Goal: Task Accomplishment & Management: Complete application form

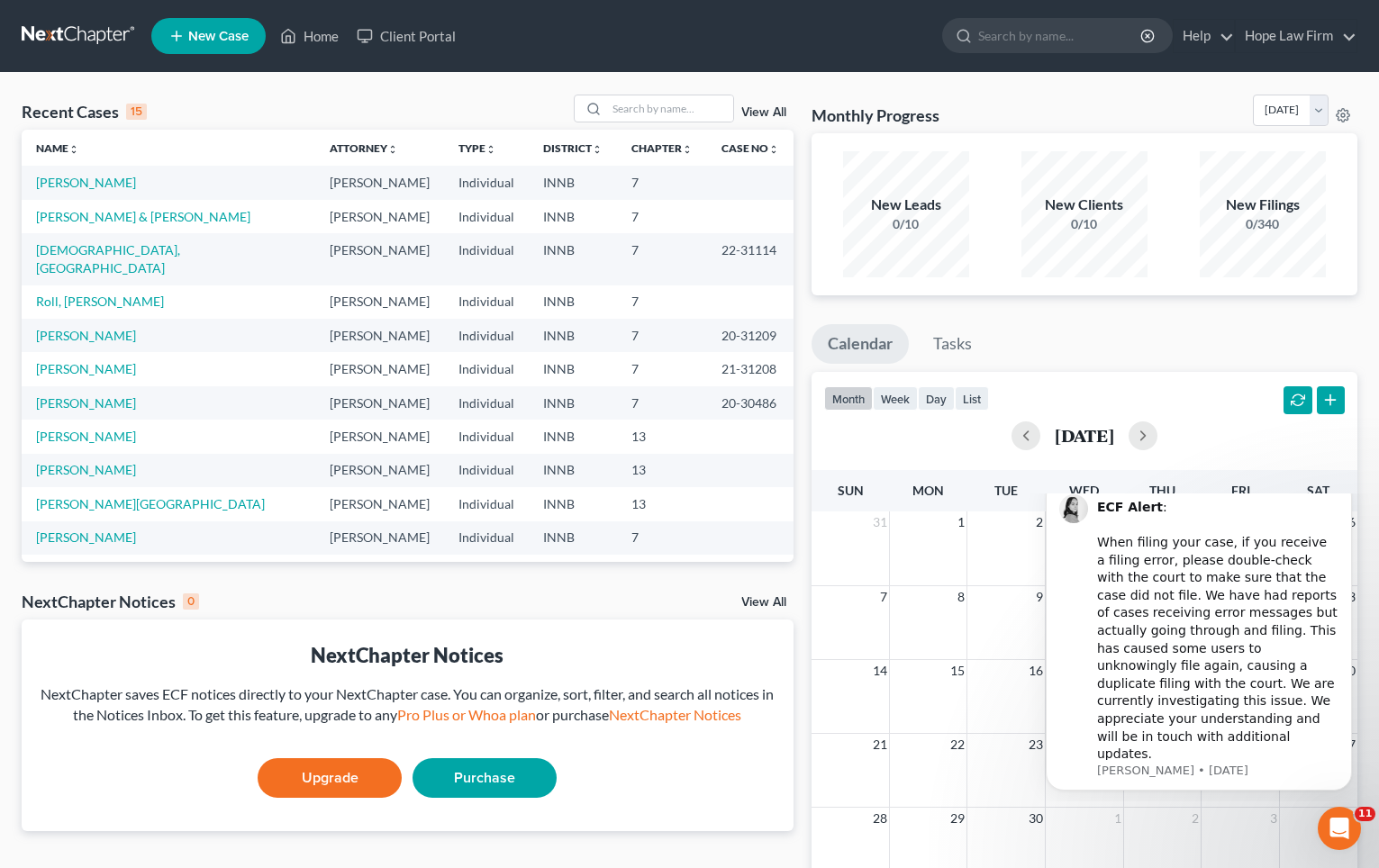
click at [223, 52] on link "New Case" at bounding box center [208, 36] width 115 height 36
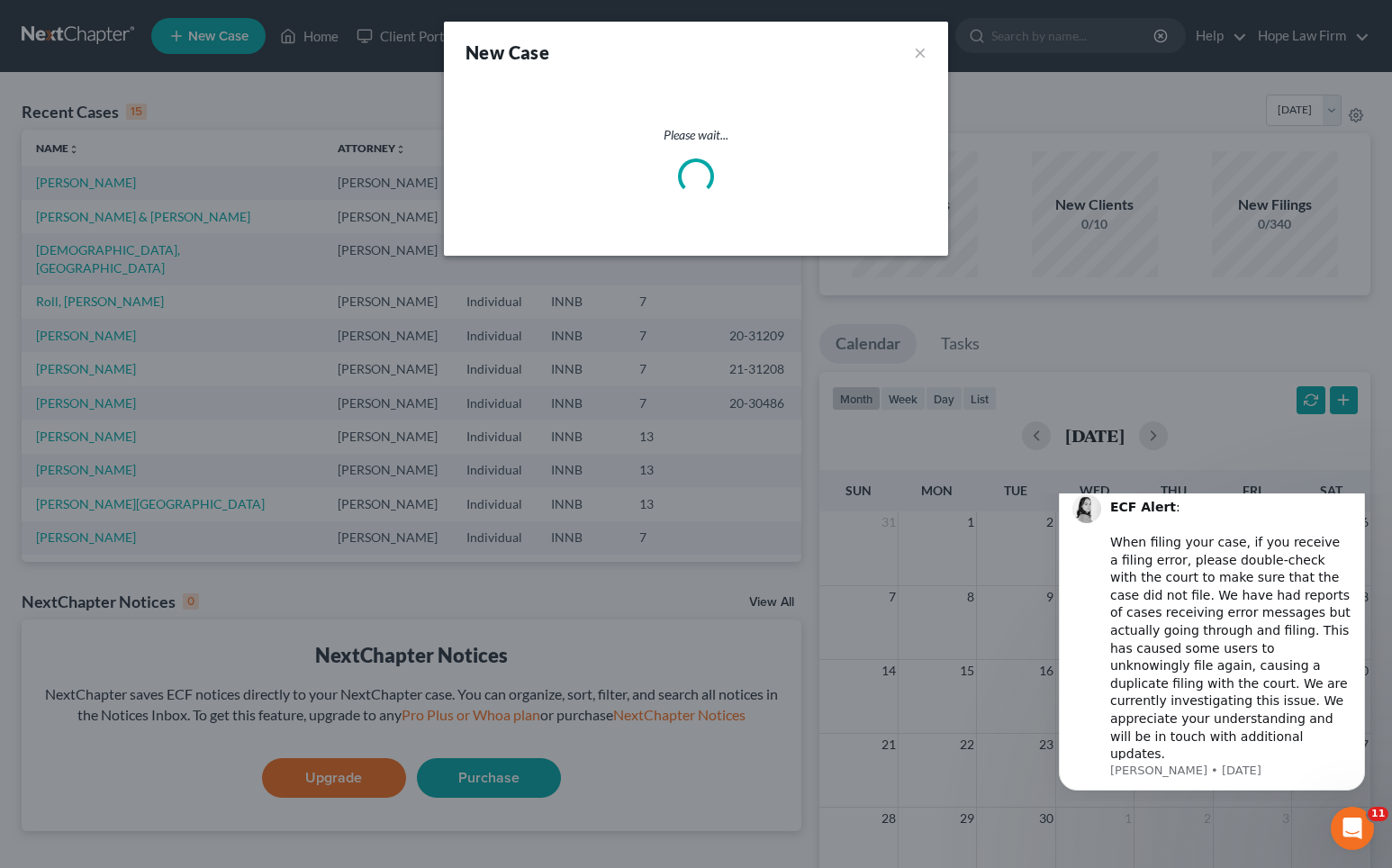
select select "27"
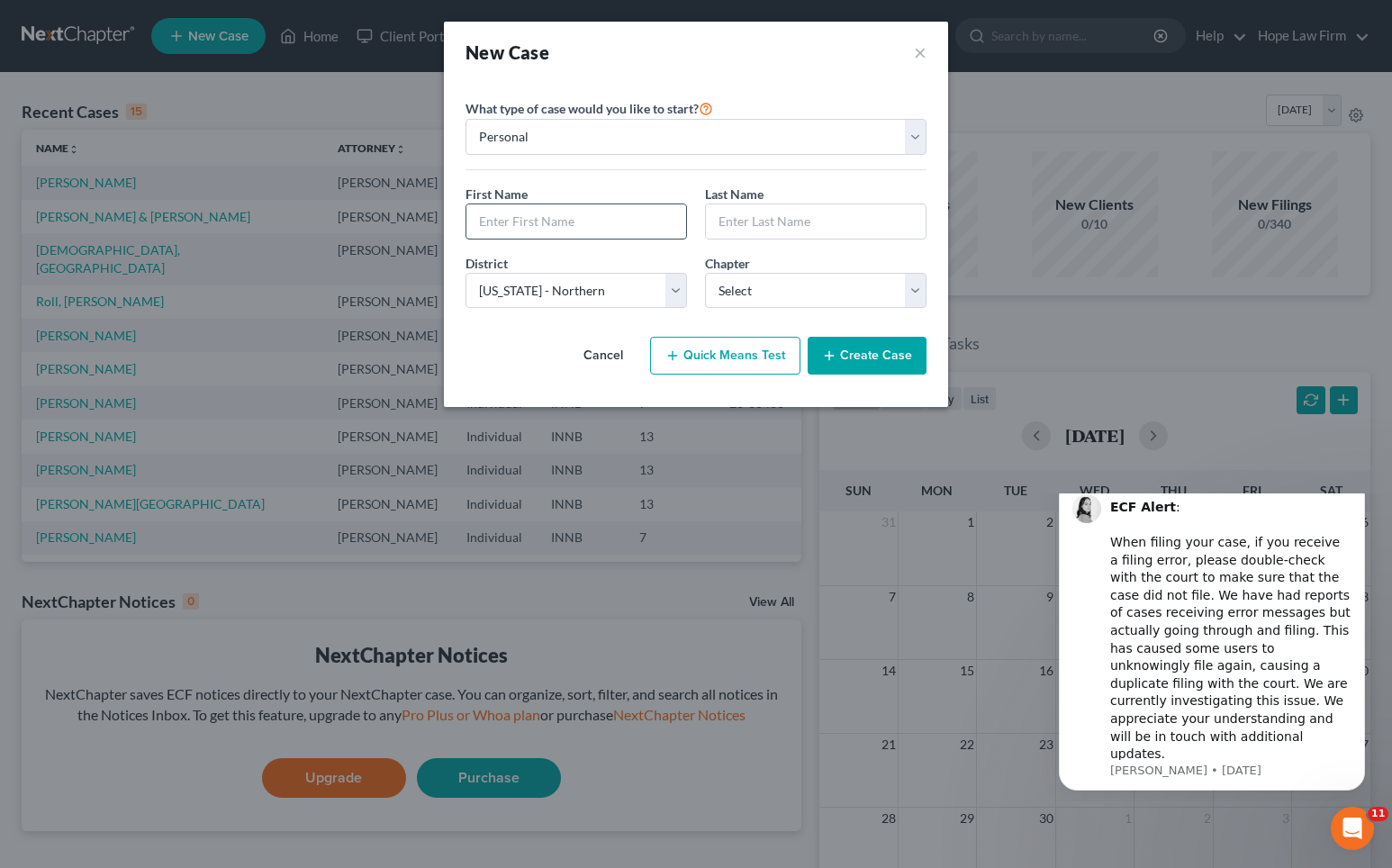
click at [593, 236] on input "text" at bounding box center [576, 222] width 220 height 34
type input "k"
type input "[PERSON_NAME]"
type input "N"
type input "MacKenzie"
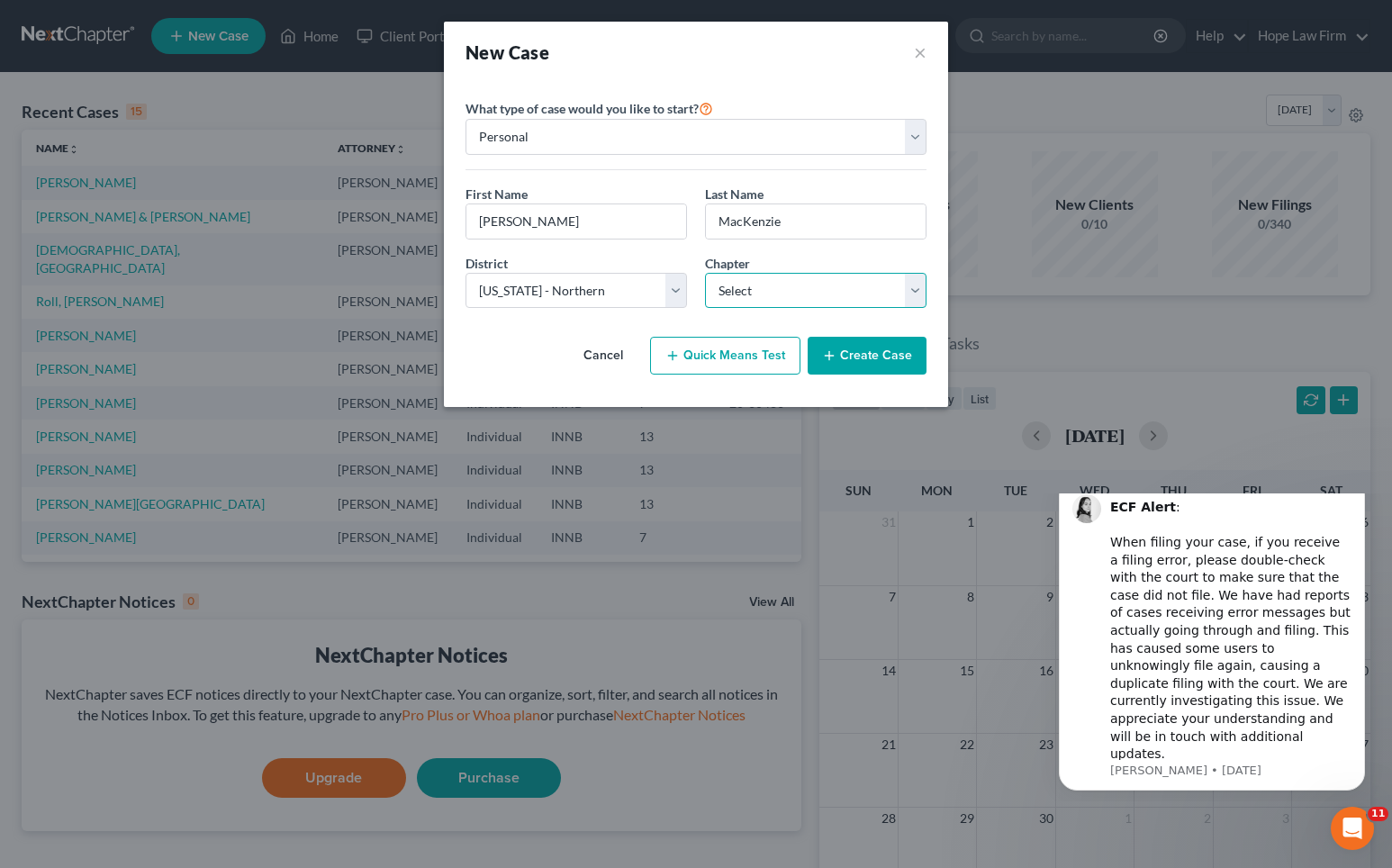
click at [791, 281] on select "Select 7 11 12 13" at bounding box center [816, 291] width 222 height 36
select select "0"
click at [705, 272] on select "Select 7 11 12 13" at bounding box center [816, 291] width 222 height 36
click at [755, 348] on button "Quick Means Test" at bounding box center [725, 356] width 150 height 38
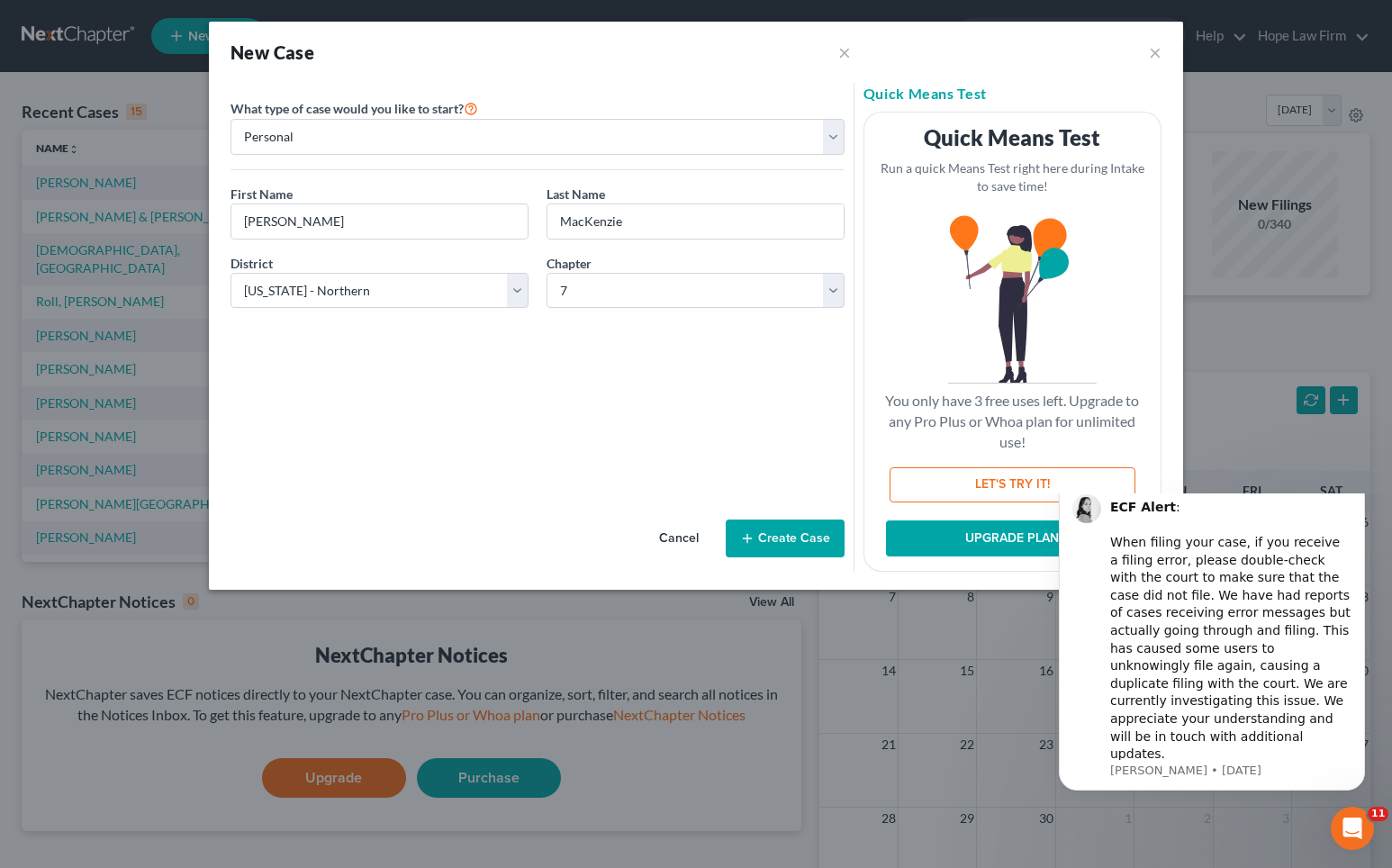
click at [1029, 486] on button "LET'S TRY IT!" at bounding box center [1012, 486] width 246 height 36
select select "15"
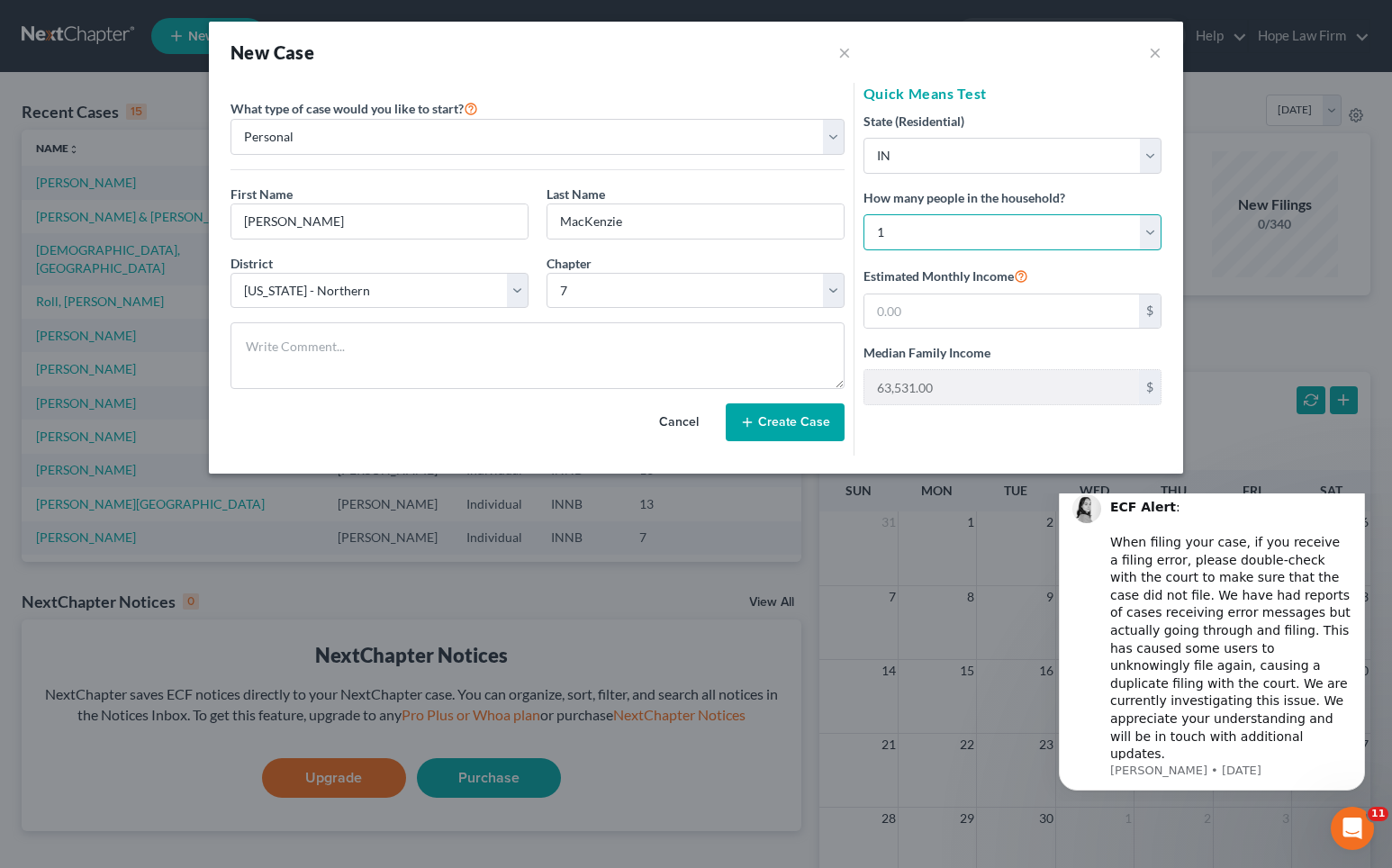
click at [946, 218] on select "Select 1 2 3 4 5 6 7 8 9 10 11 12 13 14 15 16 17 18 19 20" at bounding box center [1012, 232] width 298 height 36
select select "2"
click at [863, 214] on select "Select 1 2 3 4 5 6 7 8 9 10 11 12 13 14 15 16 17 18 19 20" at bounding box center [1012, 232] width 298 height 36
type input "96,030.00"
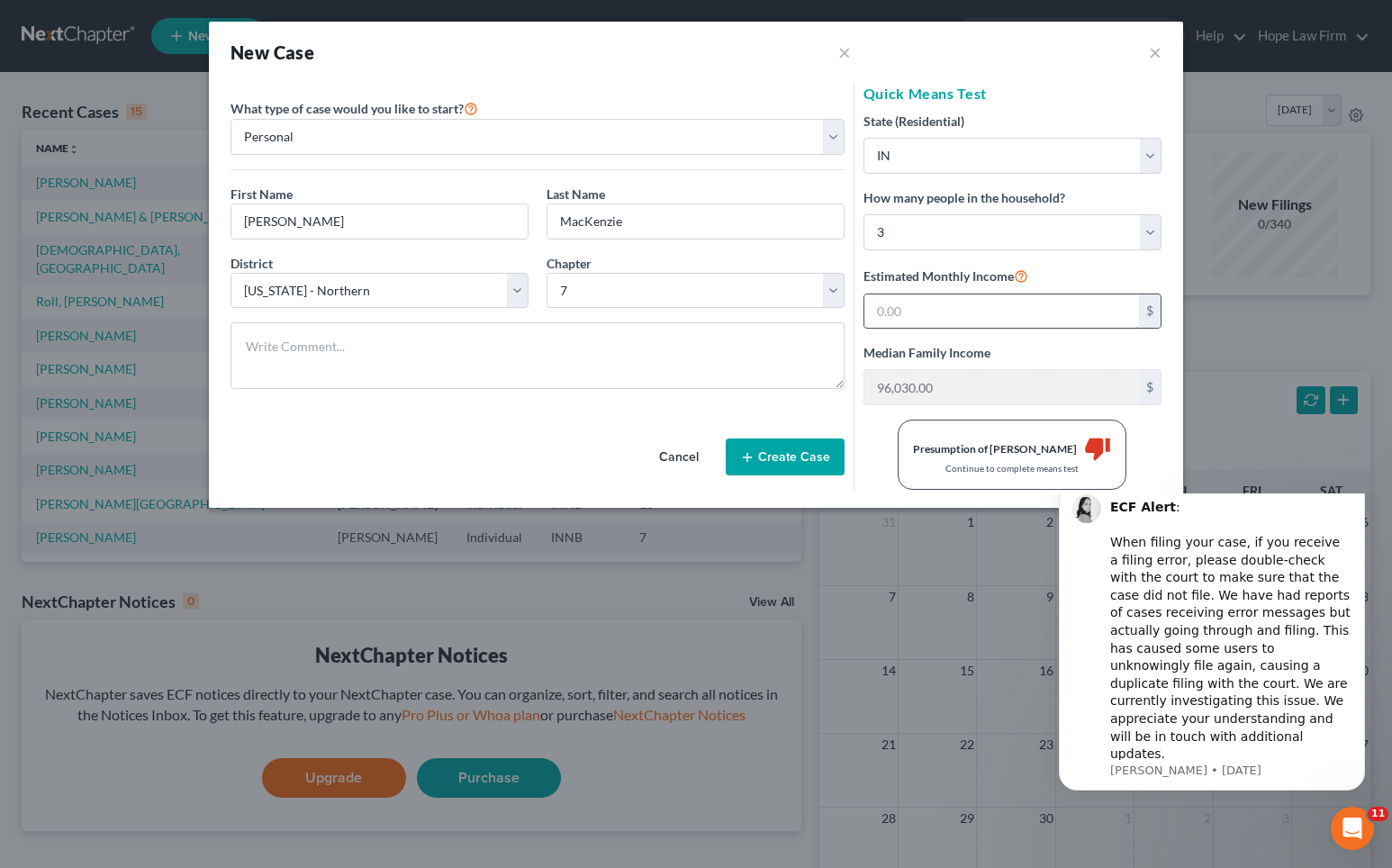
click at [936, 311] on input "text" at bounding box center [1001, 312] width 274 height 34
click at [994, 308] on input "text" at bounding box center [1001, 312] width 274 height 34
click at [932, 312] on input "text" at bounding box center [1001, 312] width 274 height 34
click at [970, 317] on input "text" at bounding box center [1001, 312] width 274 height 34
type input "2,340"
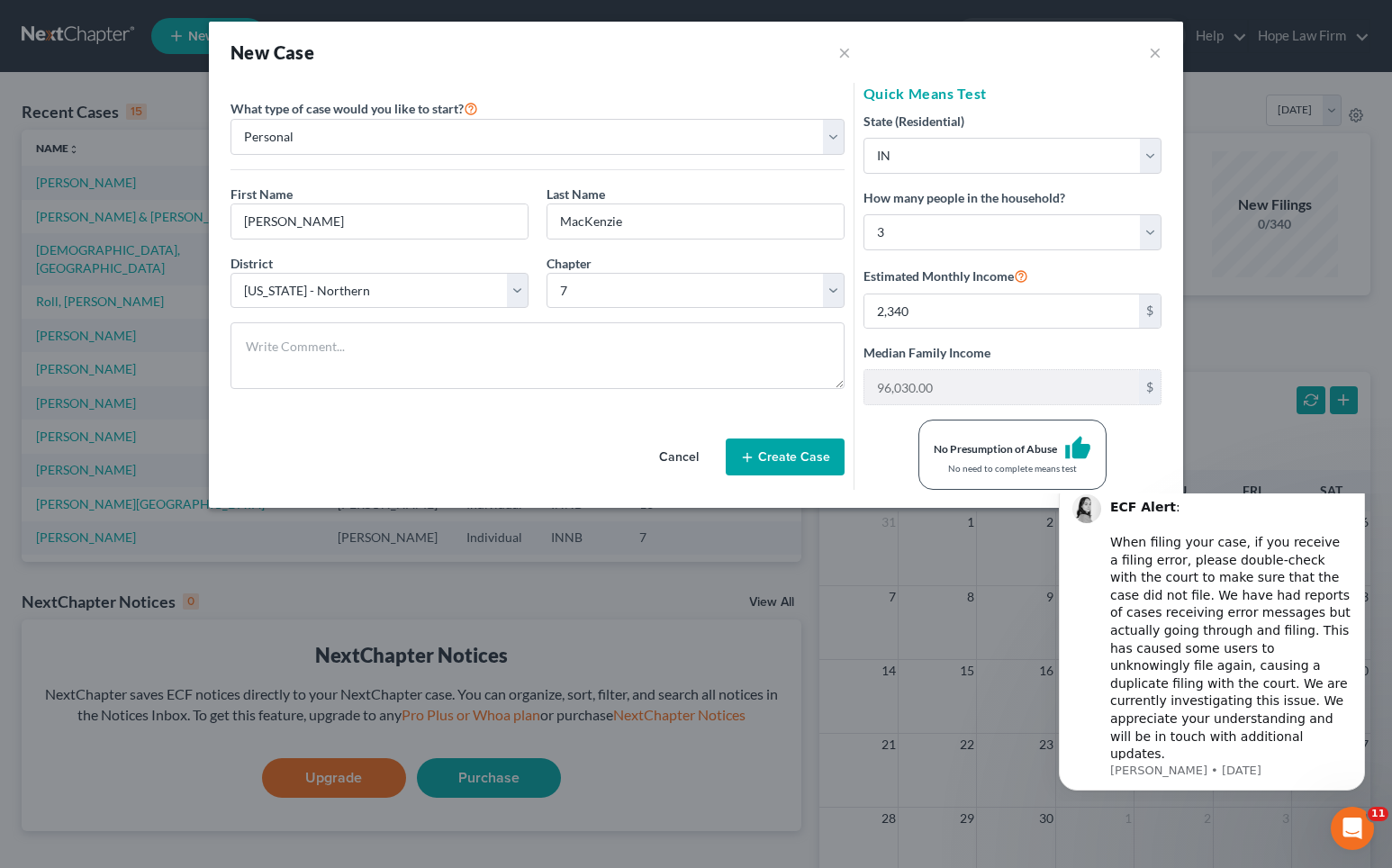
click at [1089, 333] on div "State (Residential) * State [US_STATE] AK AR AZ CA CO CT DE DC [GEOGRAPHIC_DATA…" at bounding box center [1012, 301] width 298 height 379
click at [1155, 38] on div "New Case × ×" at bounding box center [696, 53] width 974 height 61
click at [1156, 45] on button "×" at bounding box center [1155, 52] width 12 height 22
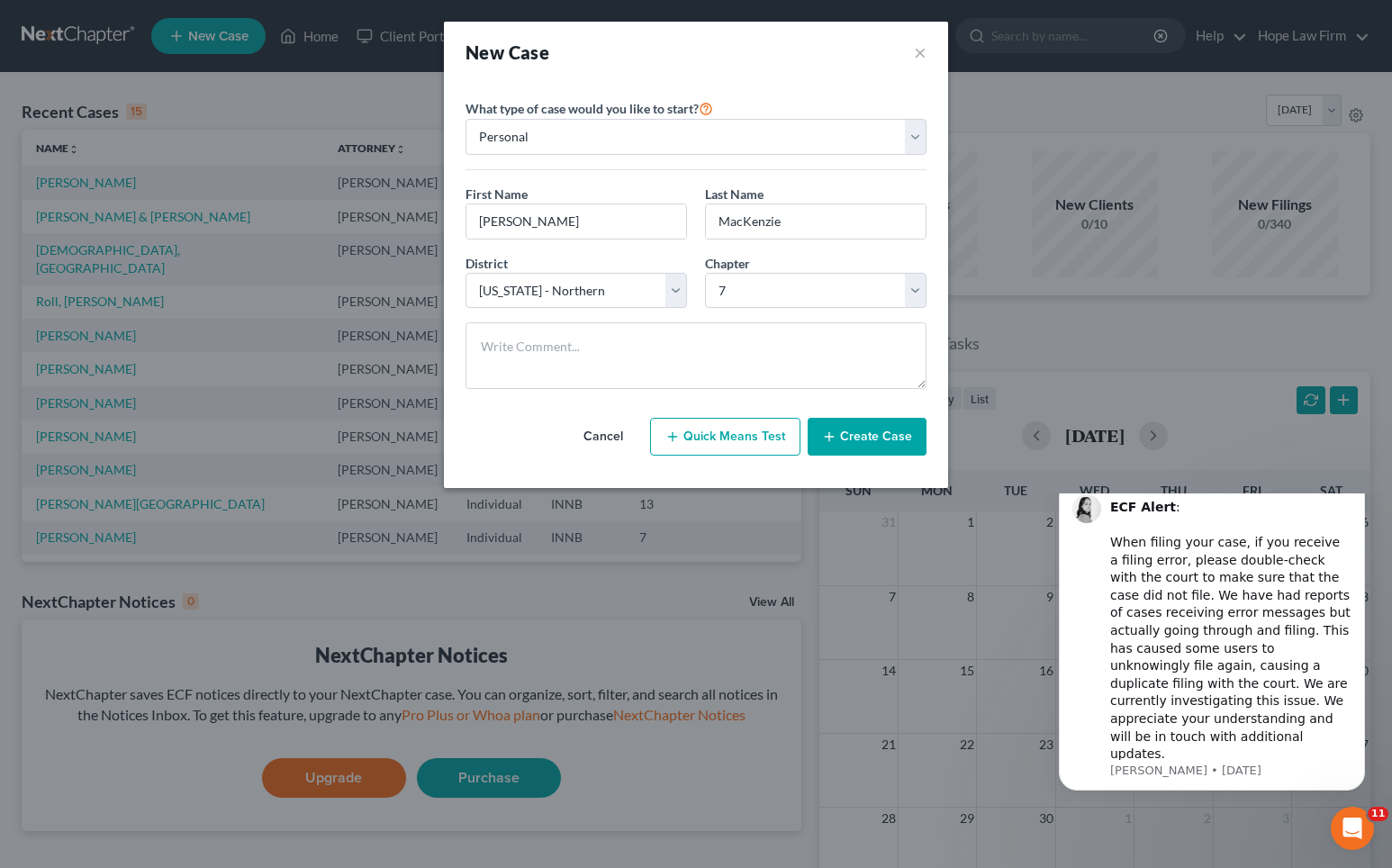
click at [882, 444] on button "Create Case" at bounding box center [867, 437] width 119 height 38
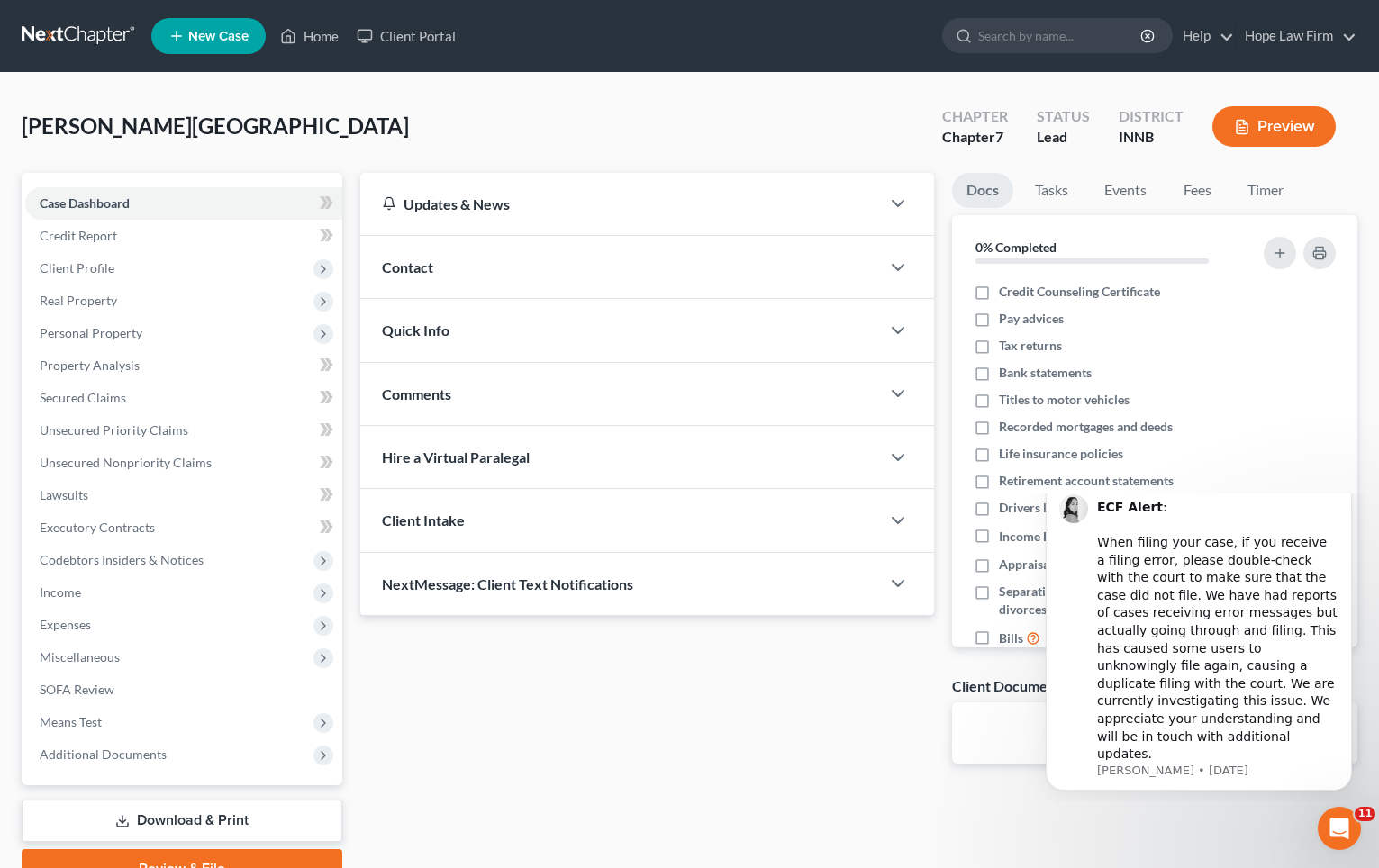
click at [546, 657] on div "Updates & News × [US_STATE] [GEOGRAPHIC_DATA] Notes: Take a look at NextChapter…" at bounding box center [647, 483] width 593 height 619
click at [74, 233] on span "Credit Report" at bounding box center [77, 235] width 77 height 15
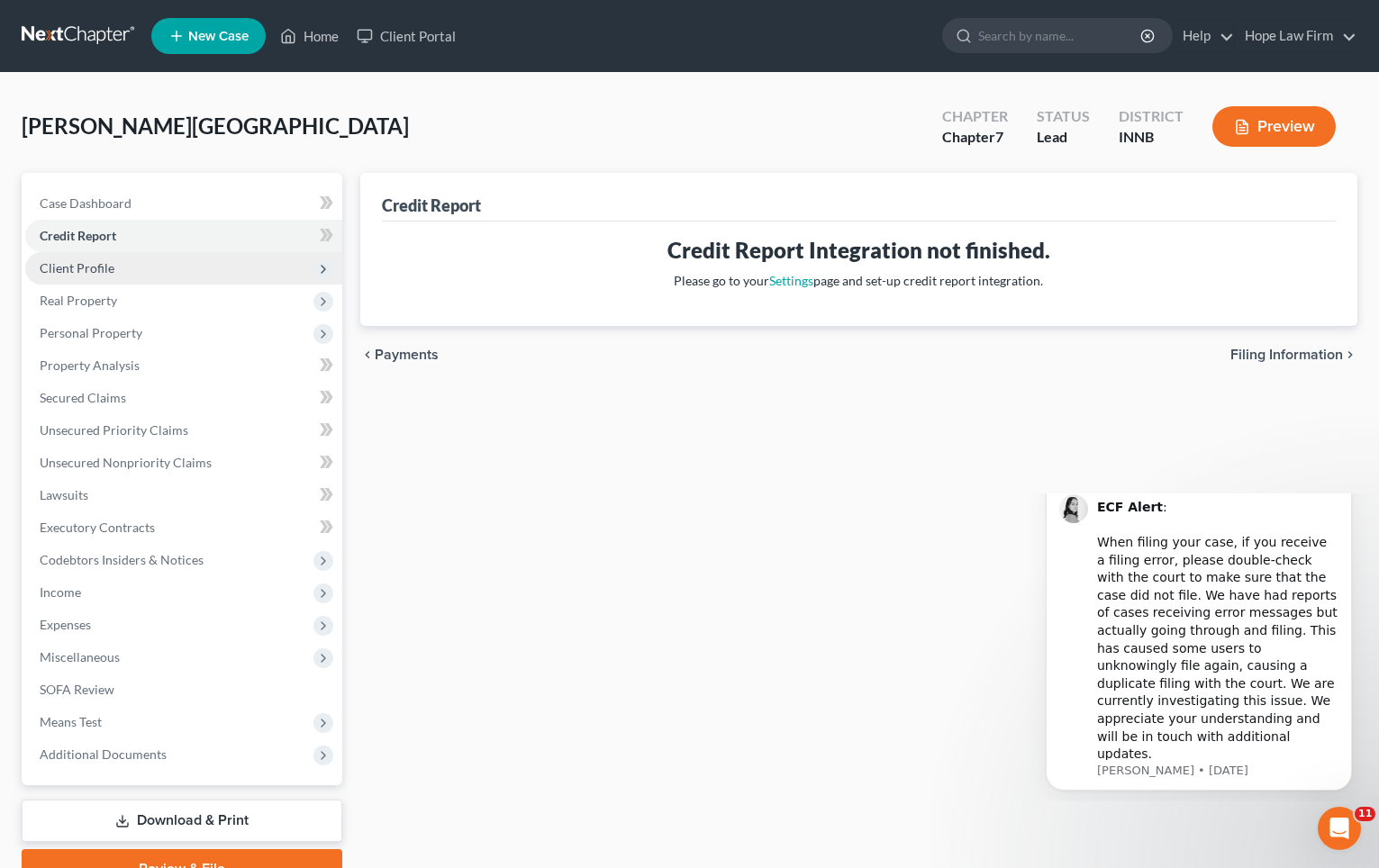
click at [88, 278] on span "Client Profile" at bounding box center [184, 269] width 317 height 33
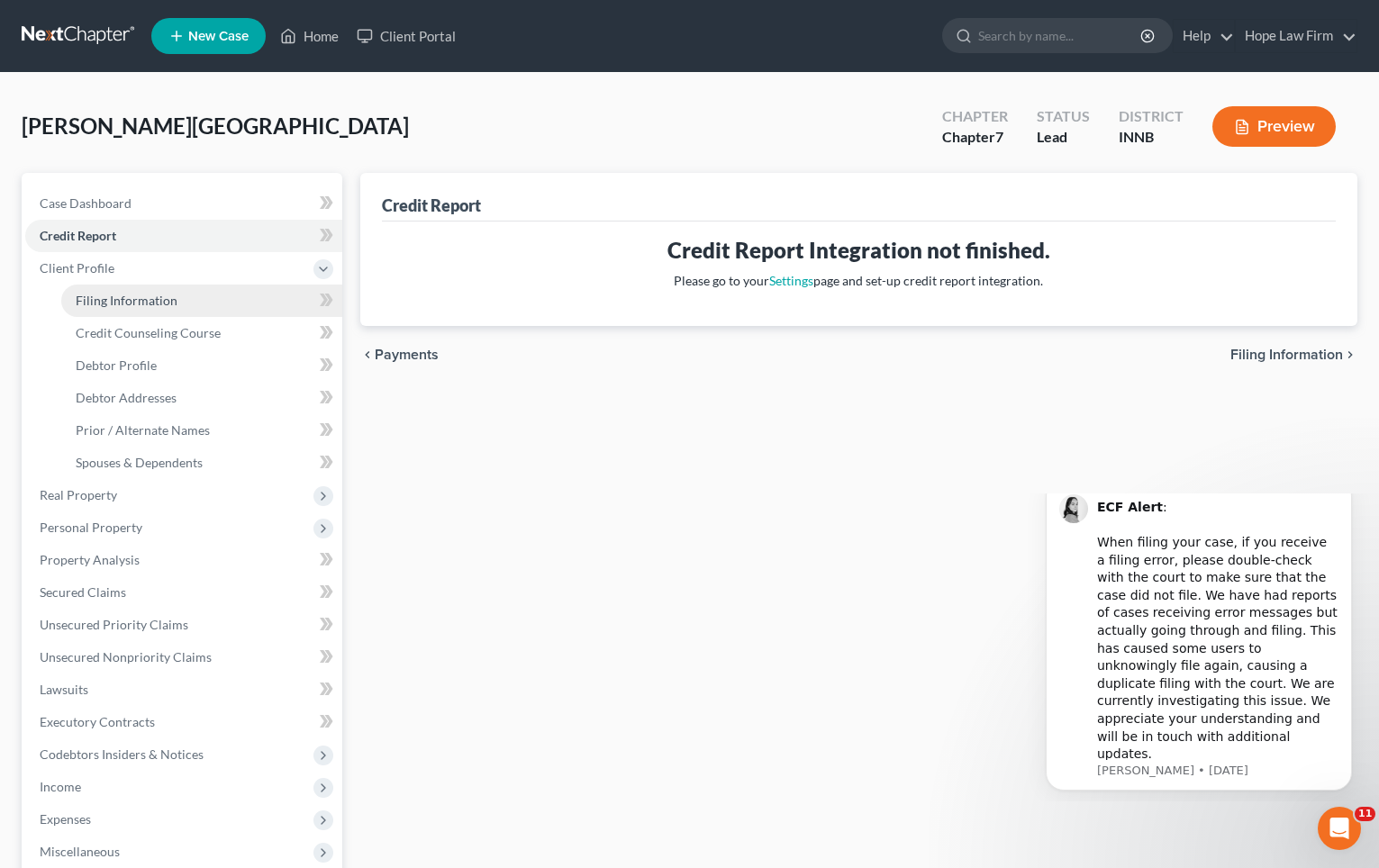
click at [154, 313] on link "Filing Information" at bounding box center [202, 301] width 281 height 33
select select "1"
select select "0"
select select "27"
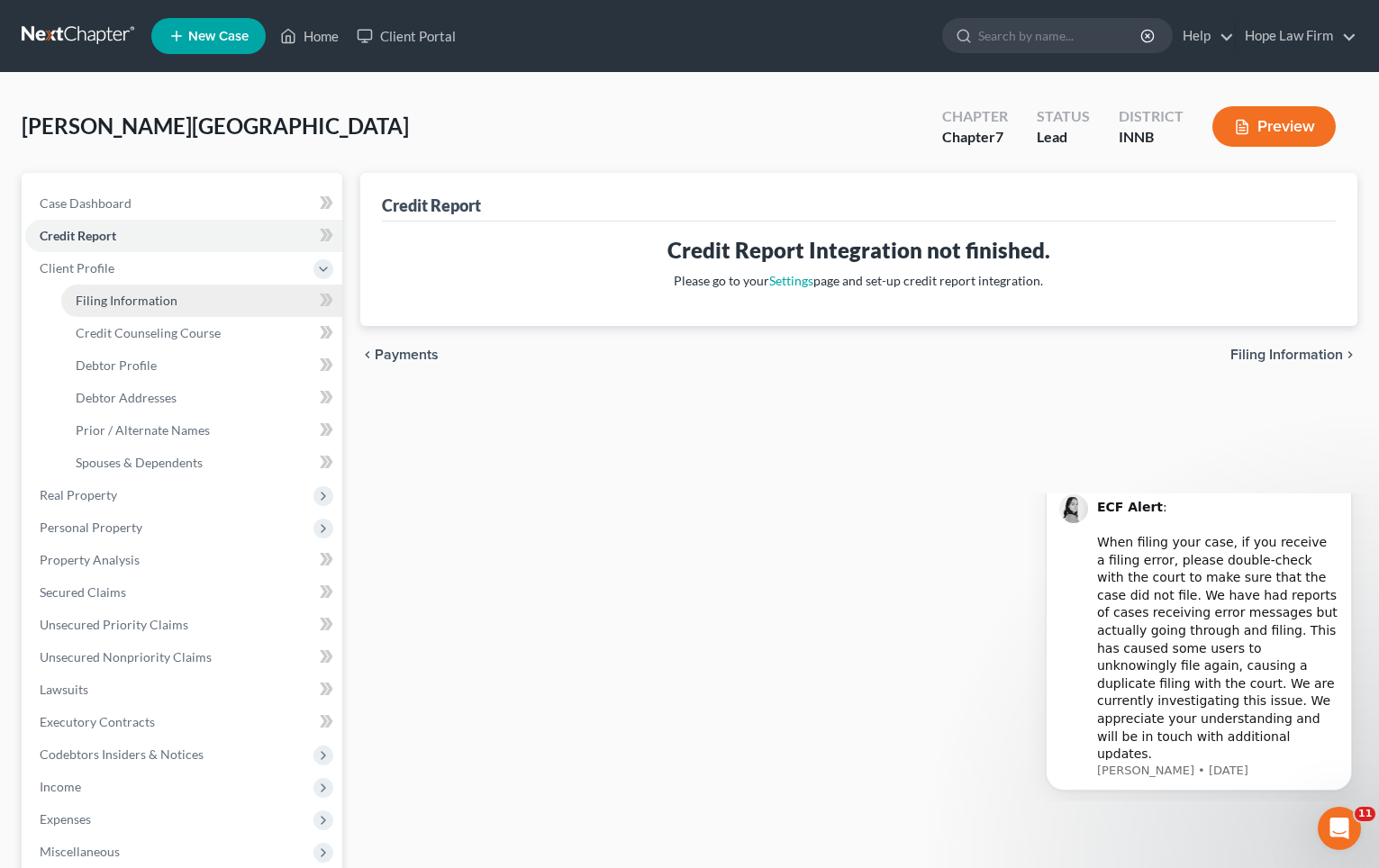
select select "15"
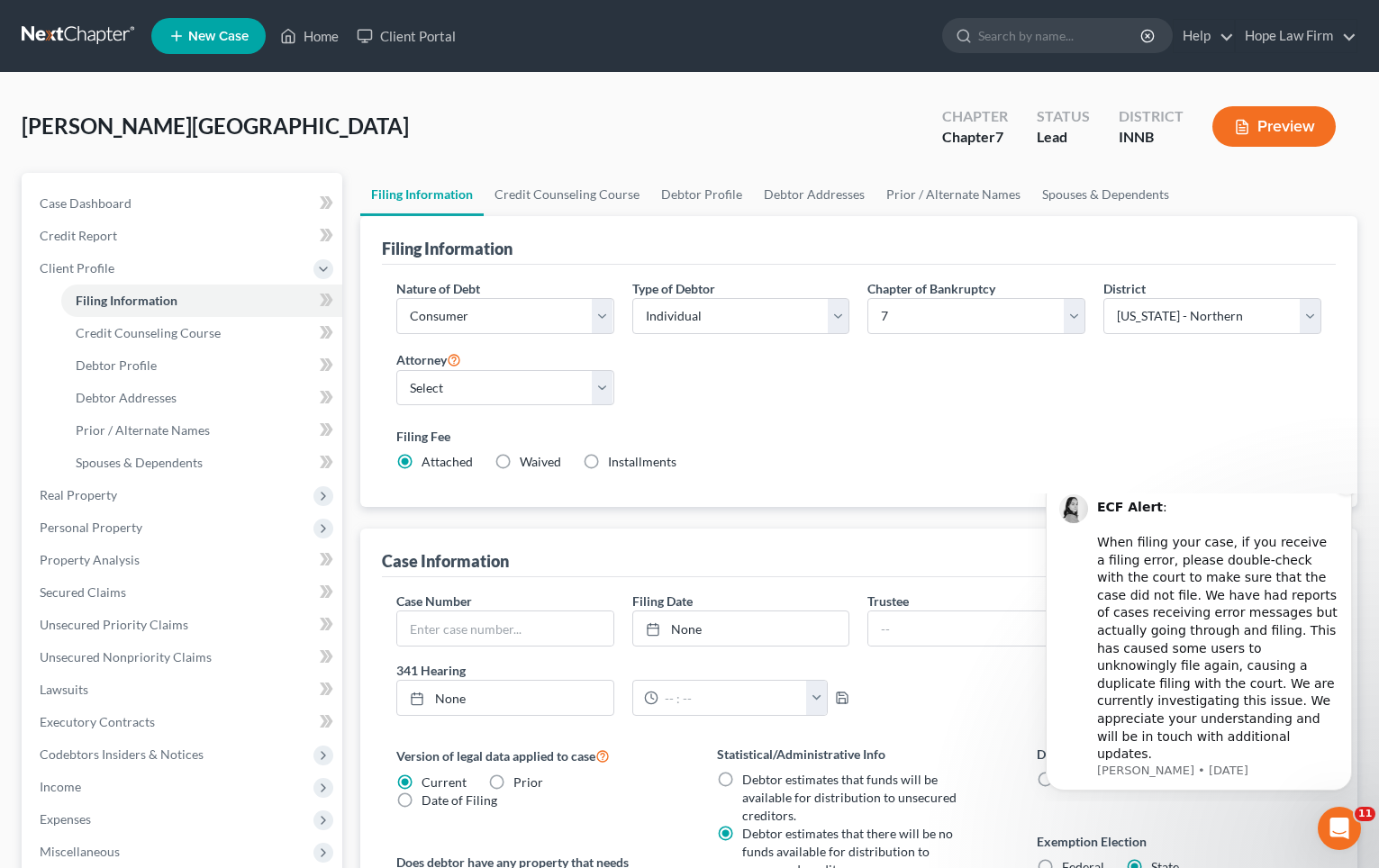
click at [1343, 488] on icon "Dismiss notification" at bounding box center [1346, 483] width 10 height 10
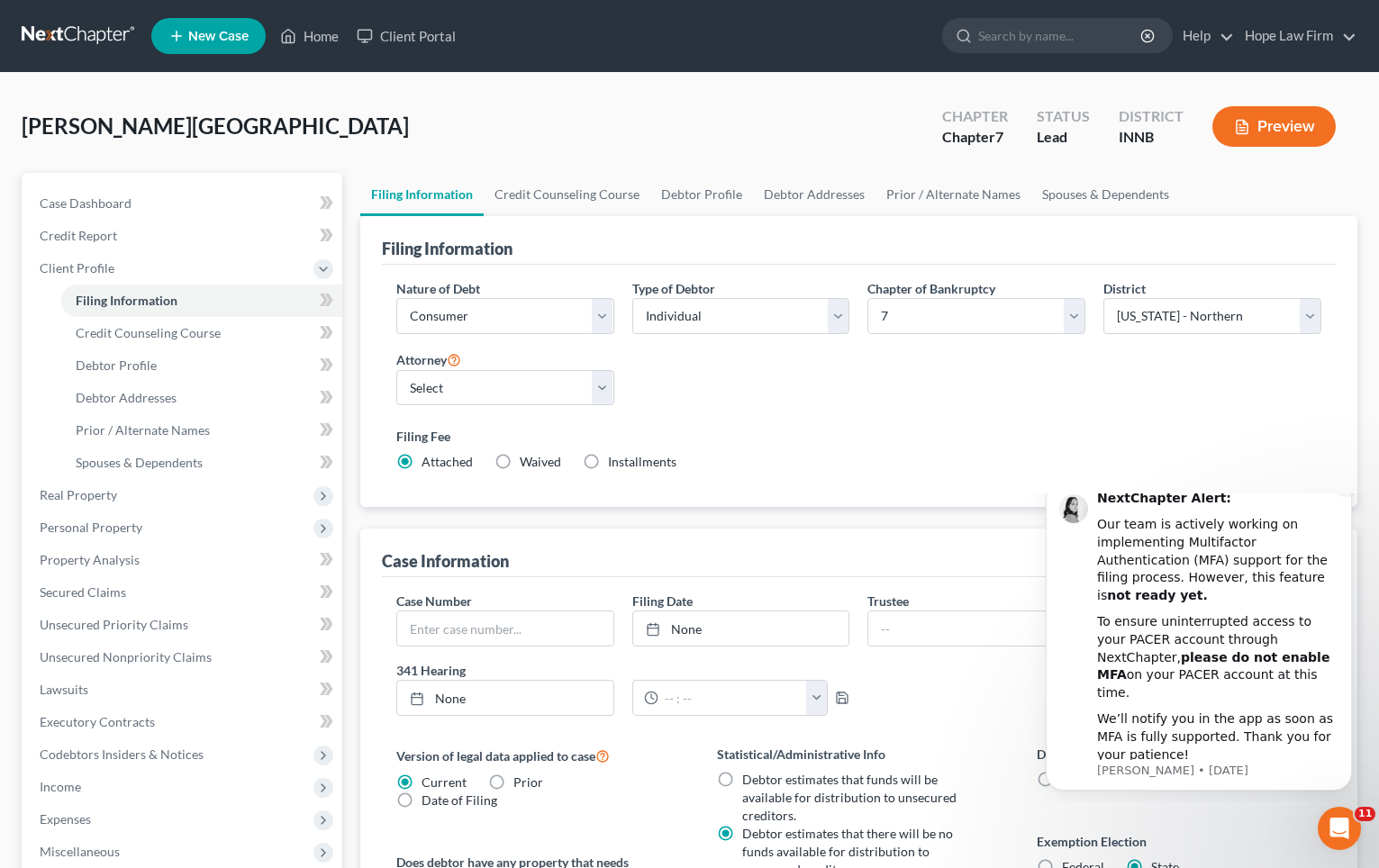
click at [1348, 495] on button "Dismiss notification" at bounding box center [1346, 484] width 23 height 23
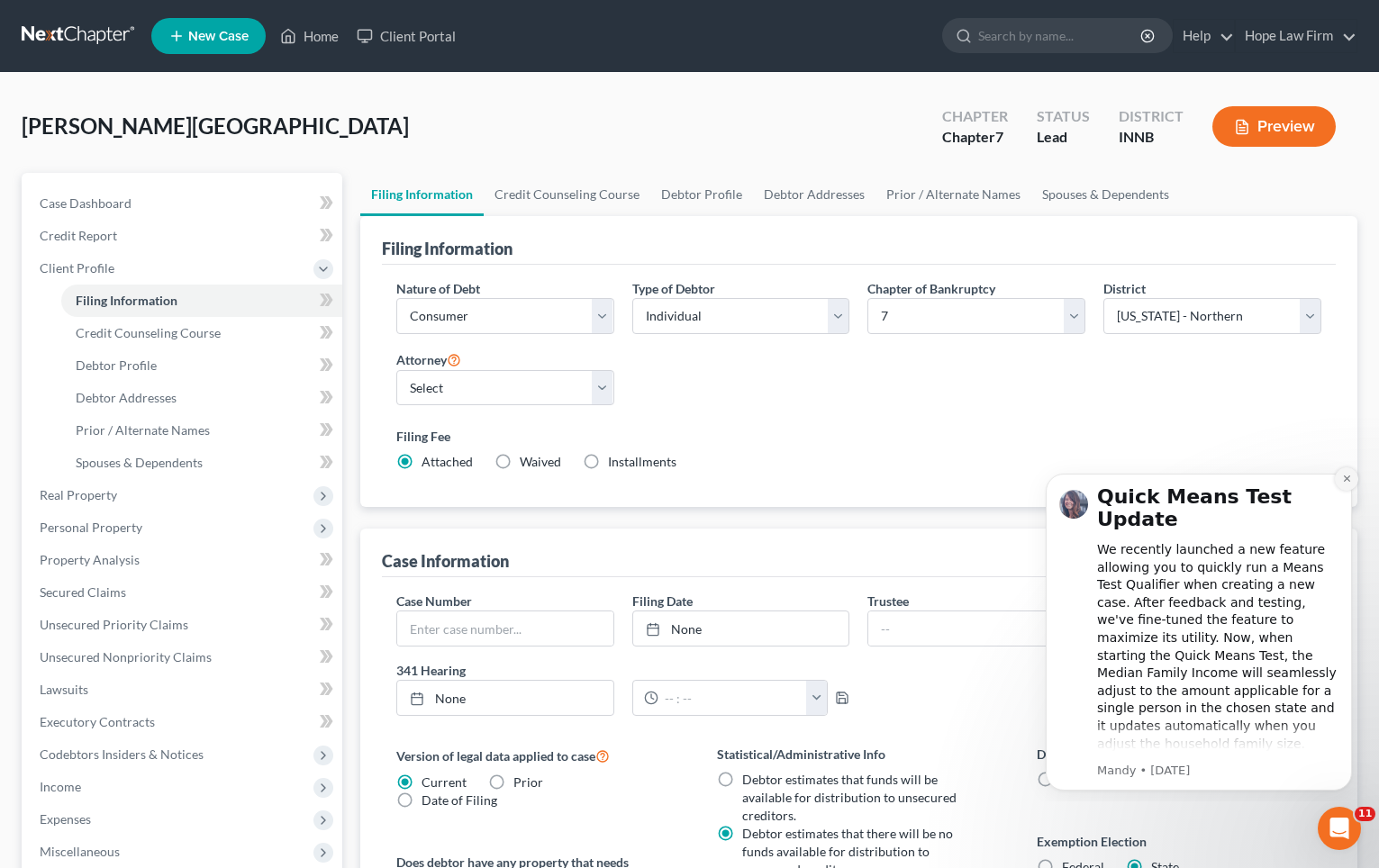
click at [1343, 481] on icon "Dismiss notification" at bounding box center [1346, 478] width 10 height 10
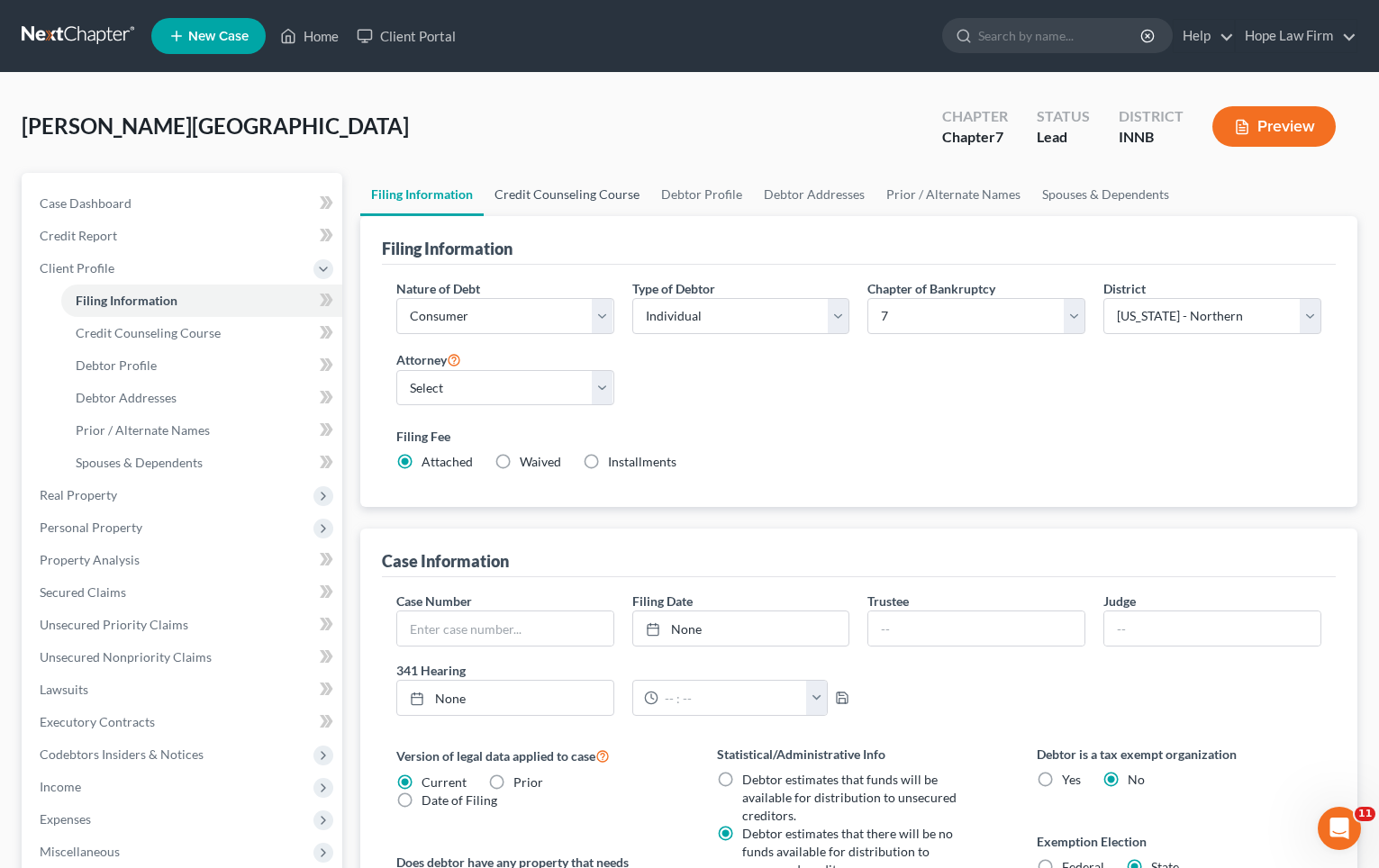
click at [534, 179] on link "Credit Counseling Course" at bounding box center [567, 194] width 166 height 43
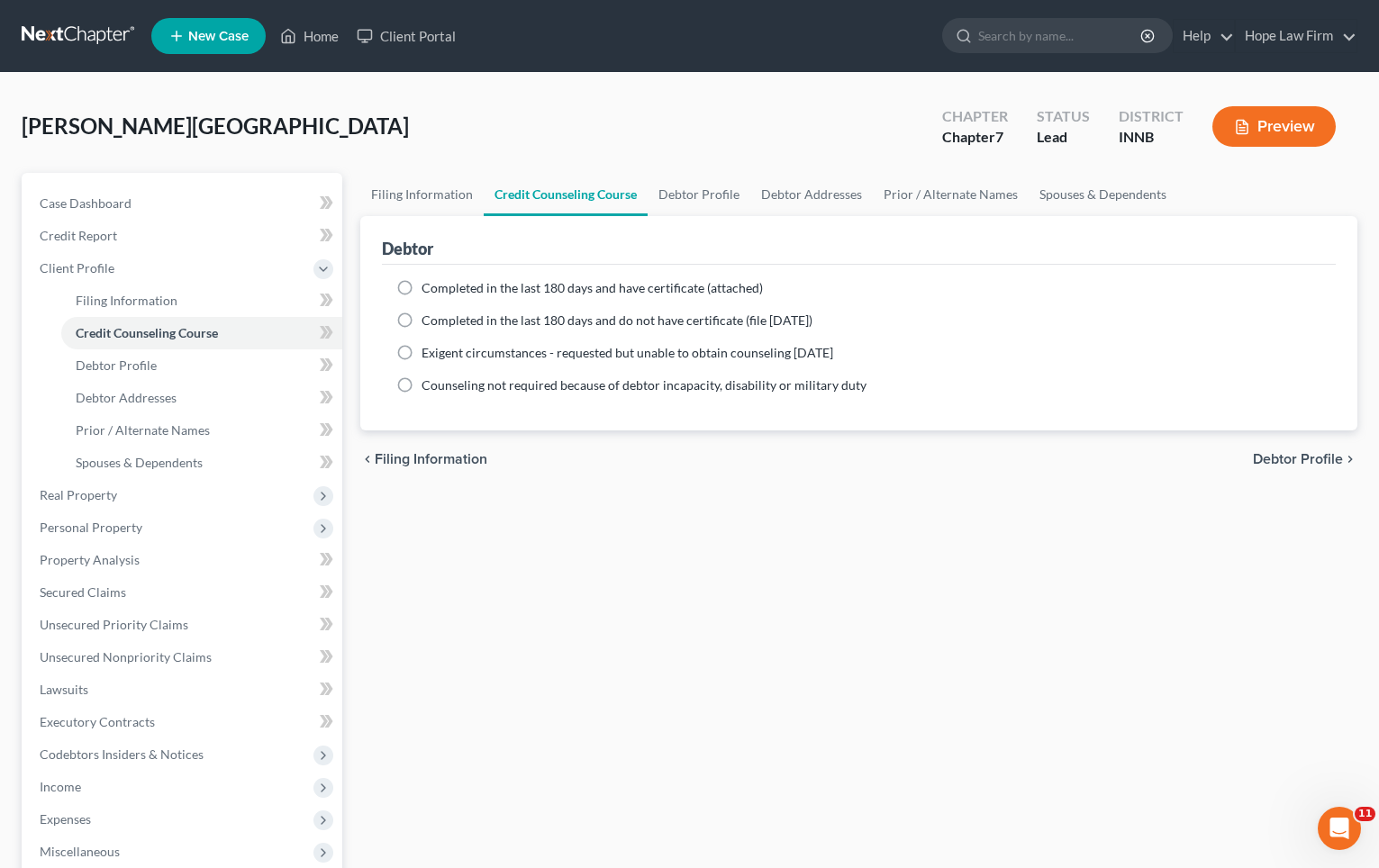
click at [541, 287] on span "Completed in the last 180 days and have certificate (attached)" at bounding box center [592, 288] width 341 height 15
click at [441, 287] on input "Completed in the last 180 days and have certificate (attached)" at bounding box center [434, 285] width 11 height 11
radio input "true"
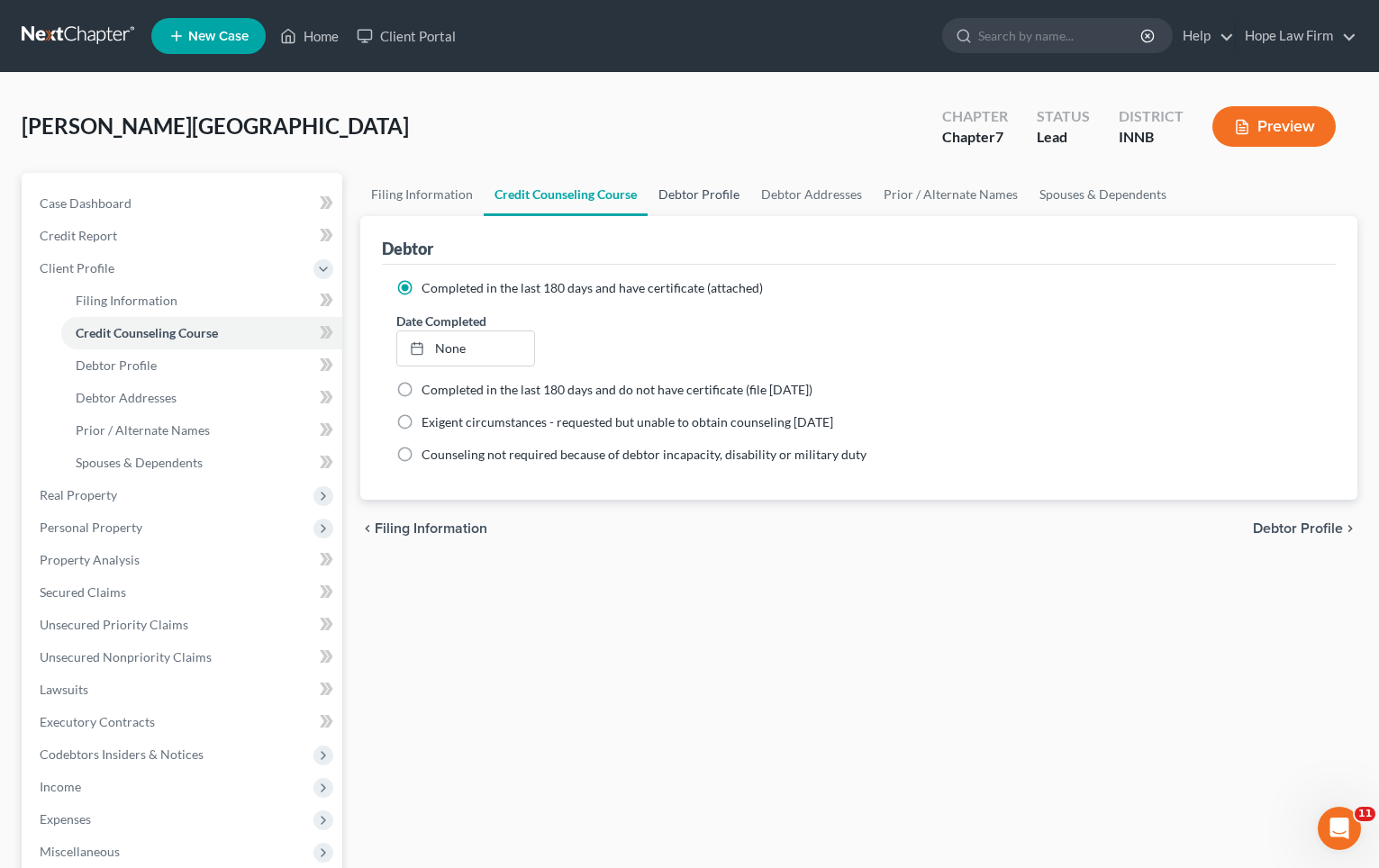
click at [690, 197] on link "Debtor Profile" at bounding box center [698, 194] width 102 height 43
select select "0"
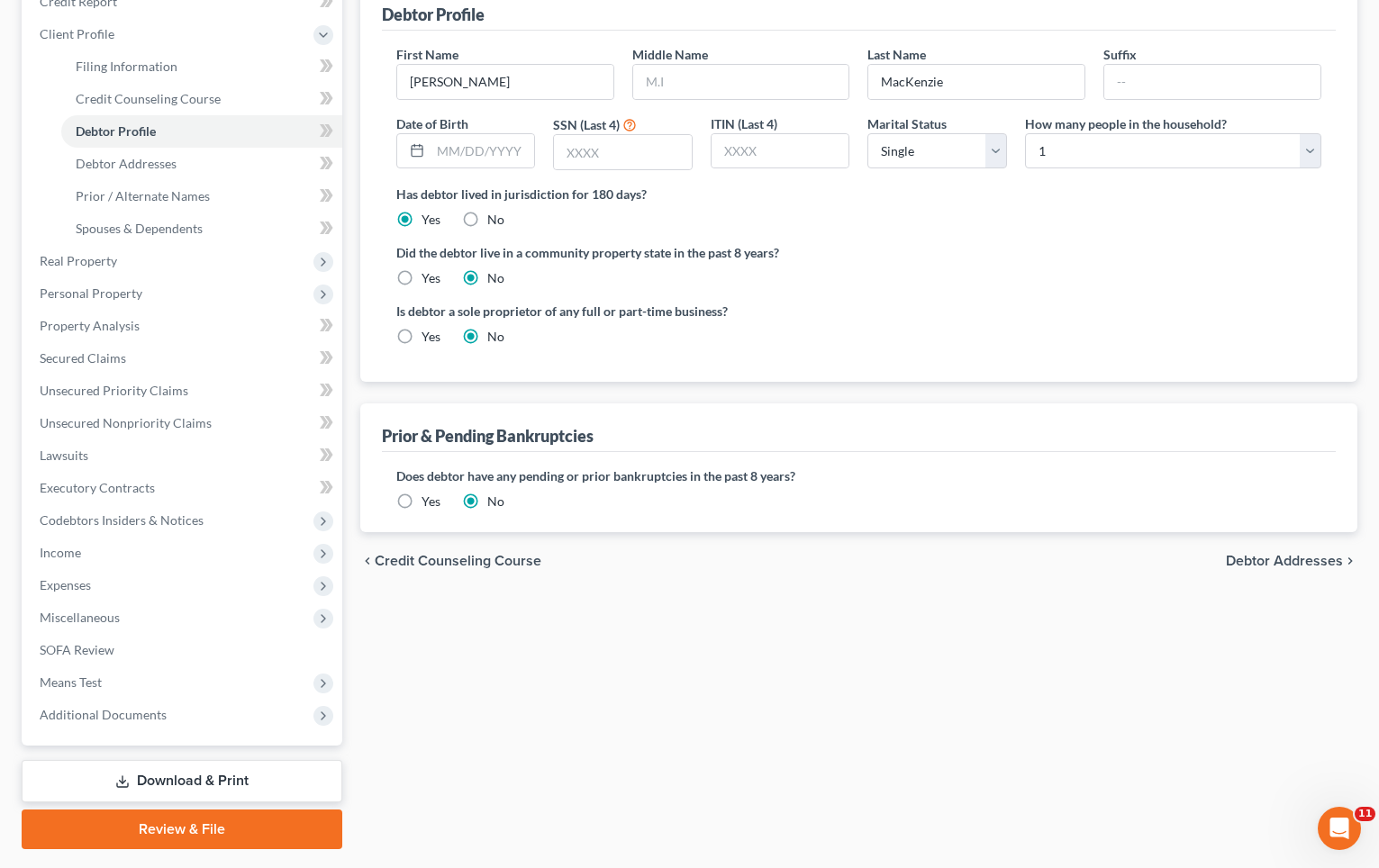
scroll to position [103, 0]
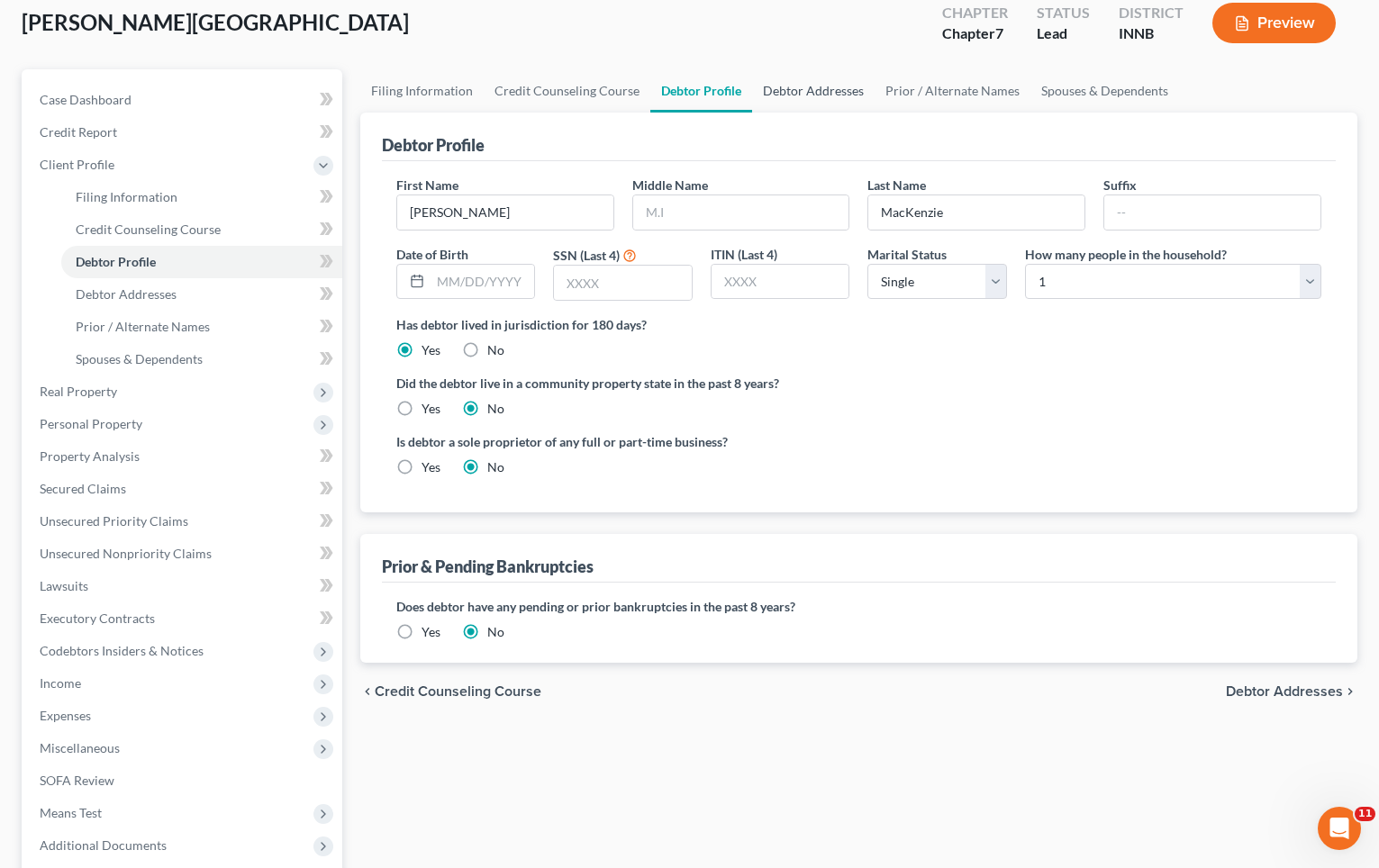
click at [807, 102] on link "Debtor Addresses" at bounding box center [813, 91] width 122 height 43
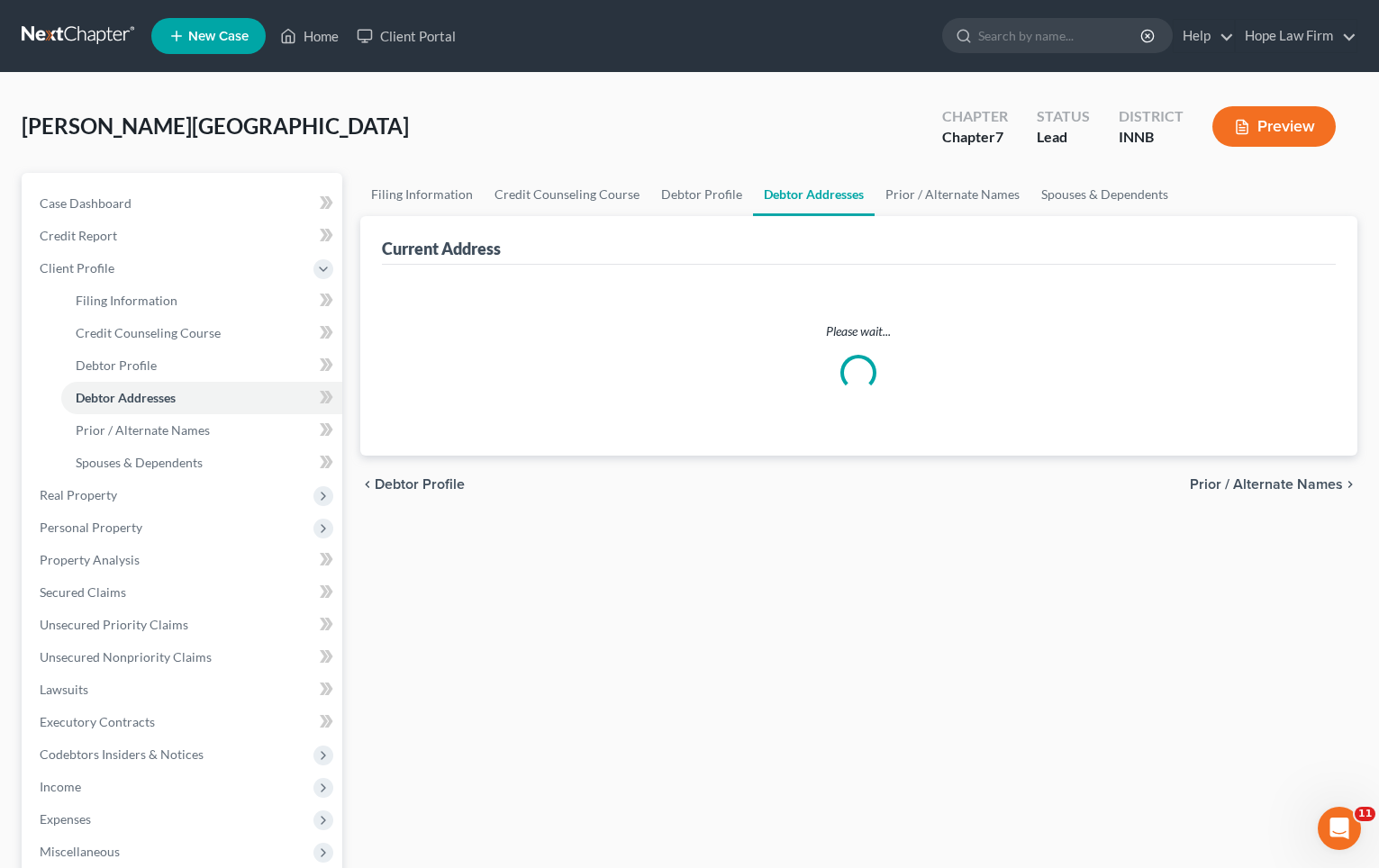
select select "0"
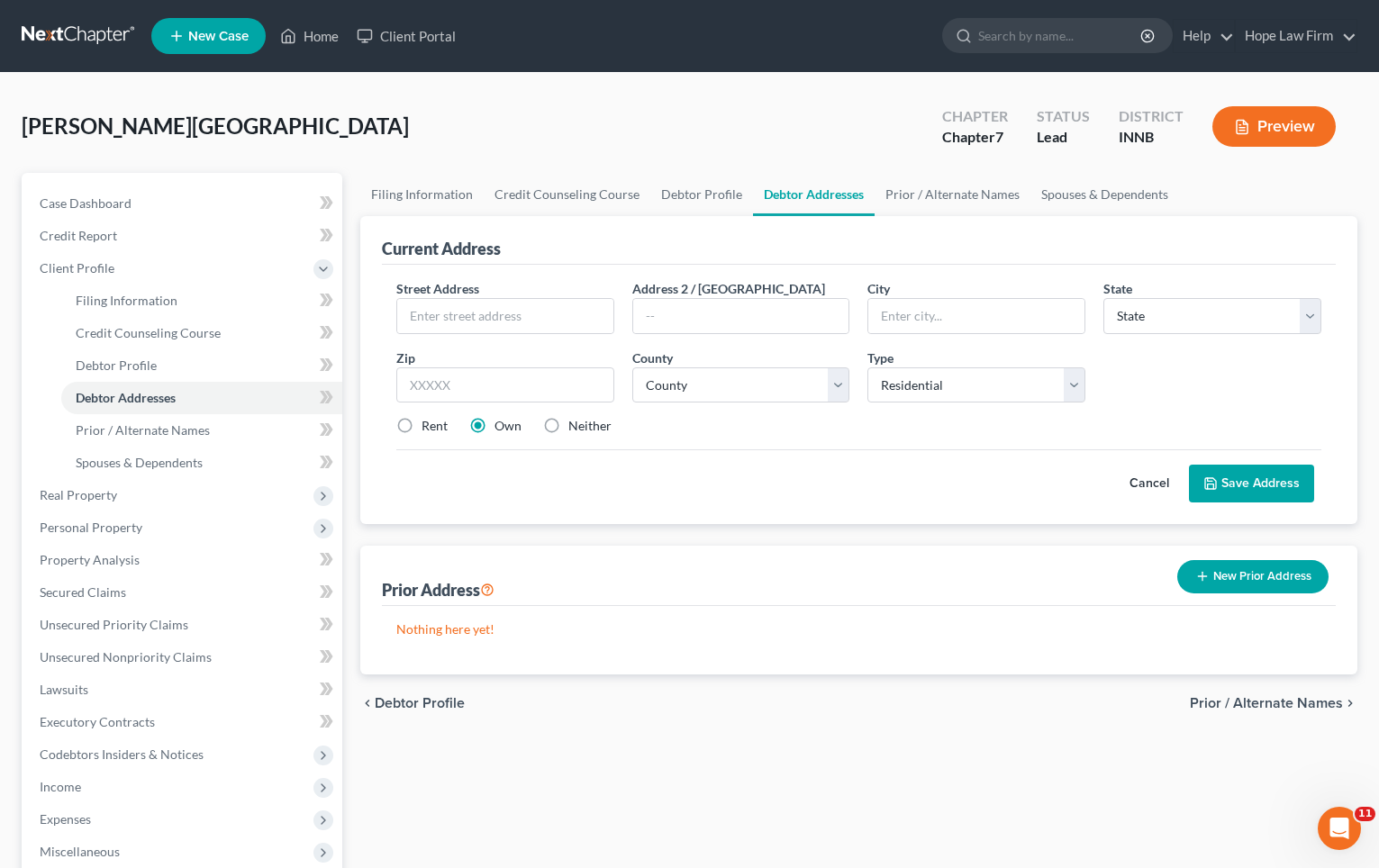
click at [591, 420] on label "Neither" at bounding box center [589, 425] width 43 height 18
click at [587, 420] on input "Neither" at bounding box center [581, 423] width 11 height 11
radio input "true"
click at [1228, 576] on button "New Prior Address" at bounding box center [1253, 576] width 151 height 33
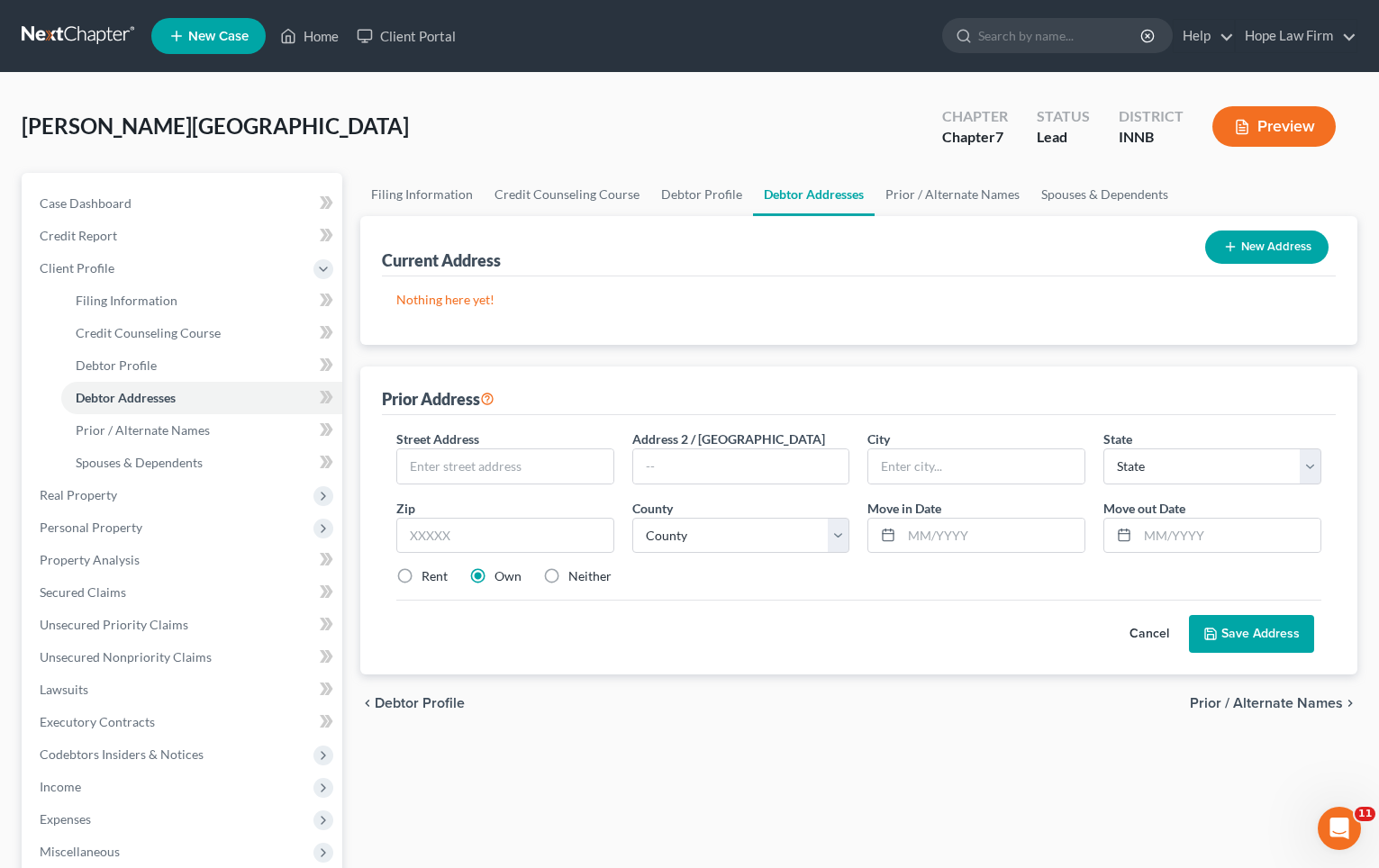
click at [1156, 632] on button "Cancel" at bounding box center [1149, 634] width 79 height 36
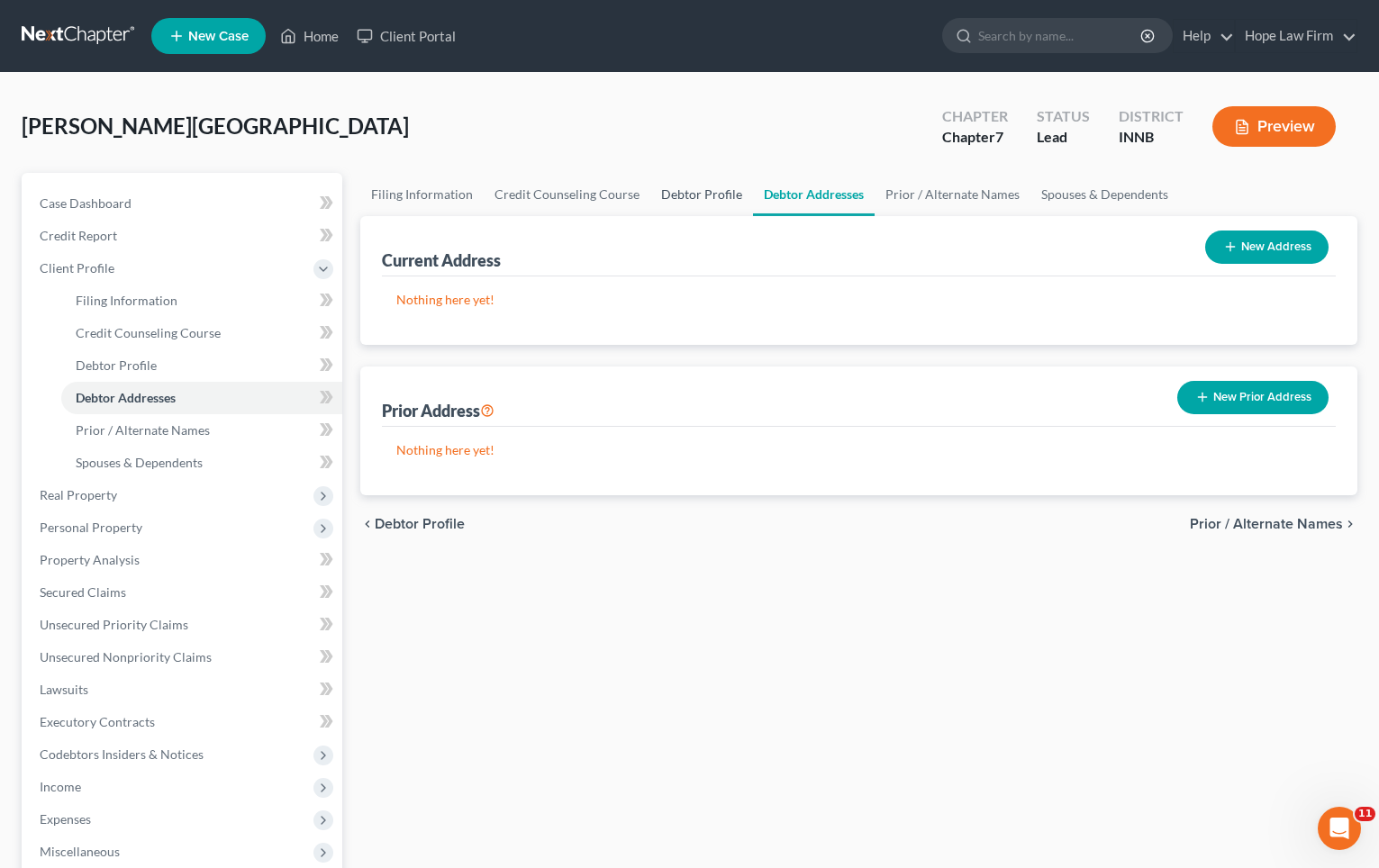
click at [715, 192] on link "Debtor Profile" at bounding box center [701, 194] width 102 height 43
select select "0"
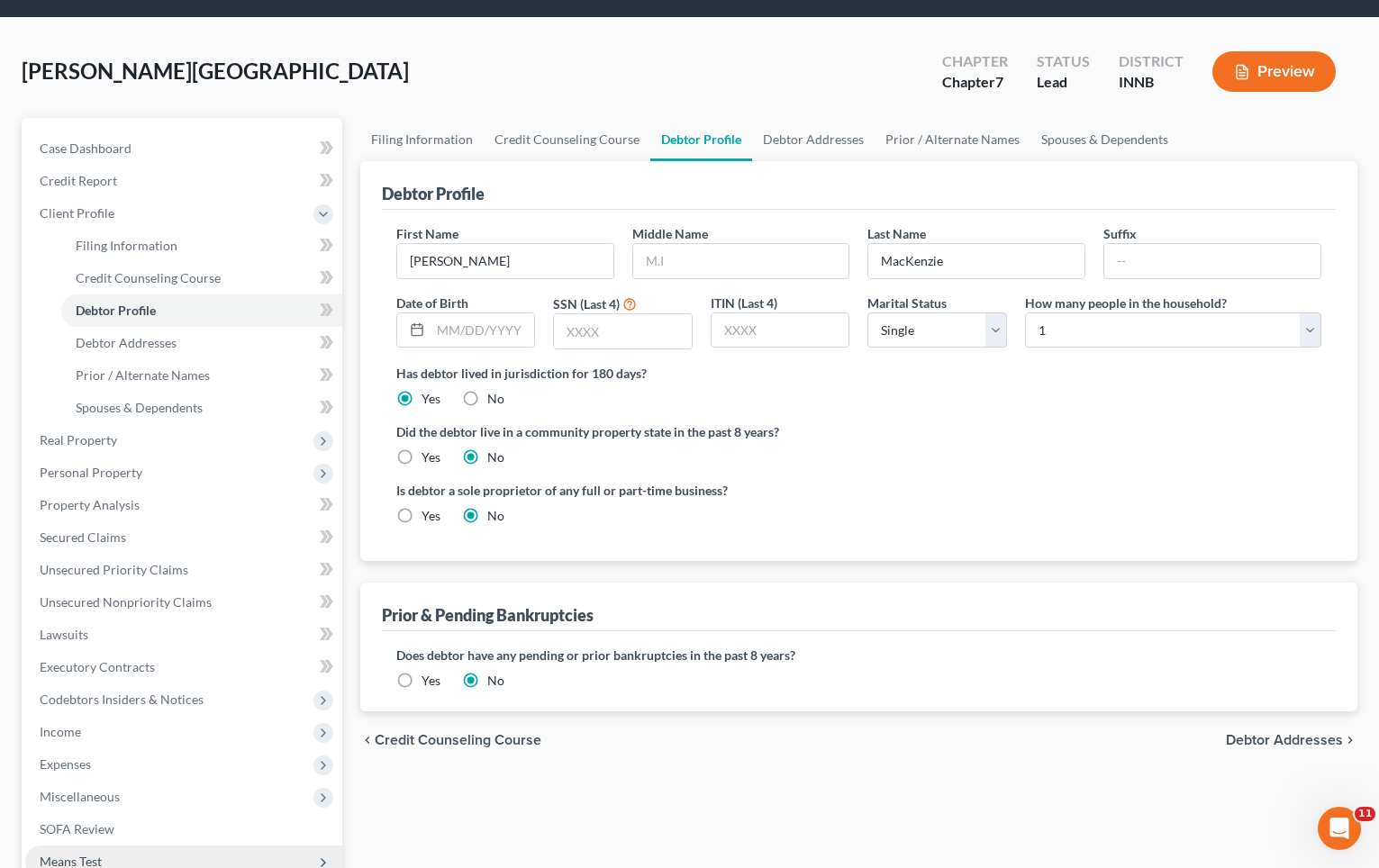
scroll to position [13, 0]
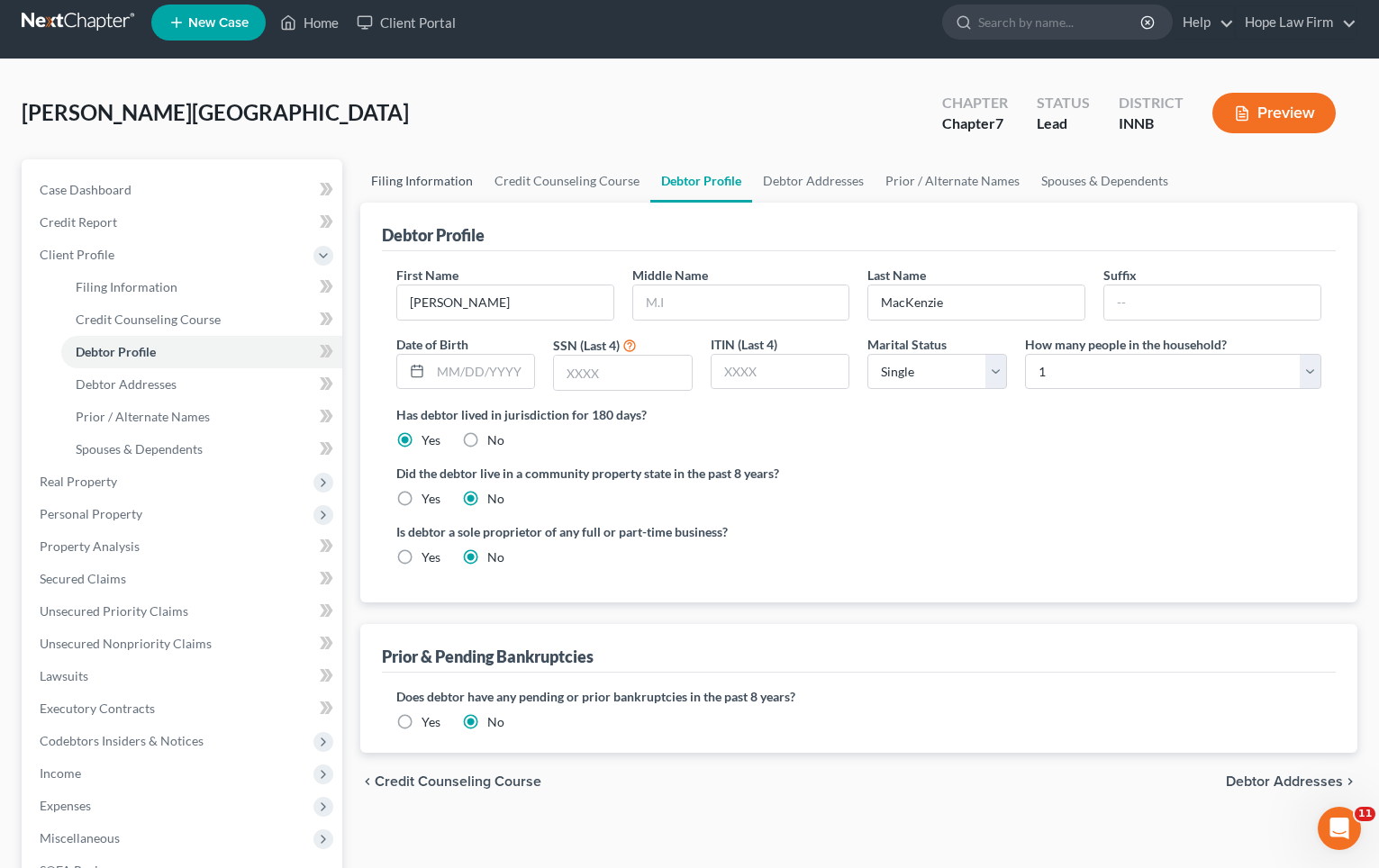
click at [403, 181] on link "Filing Information" at bounding box center [422, 181] width 123 height 43
select select "1"
select select "0"
select select "27"
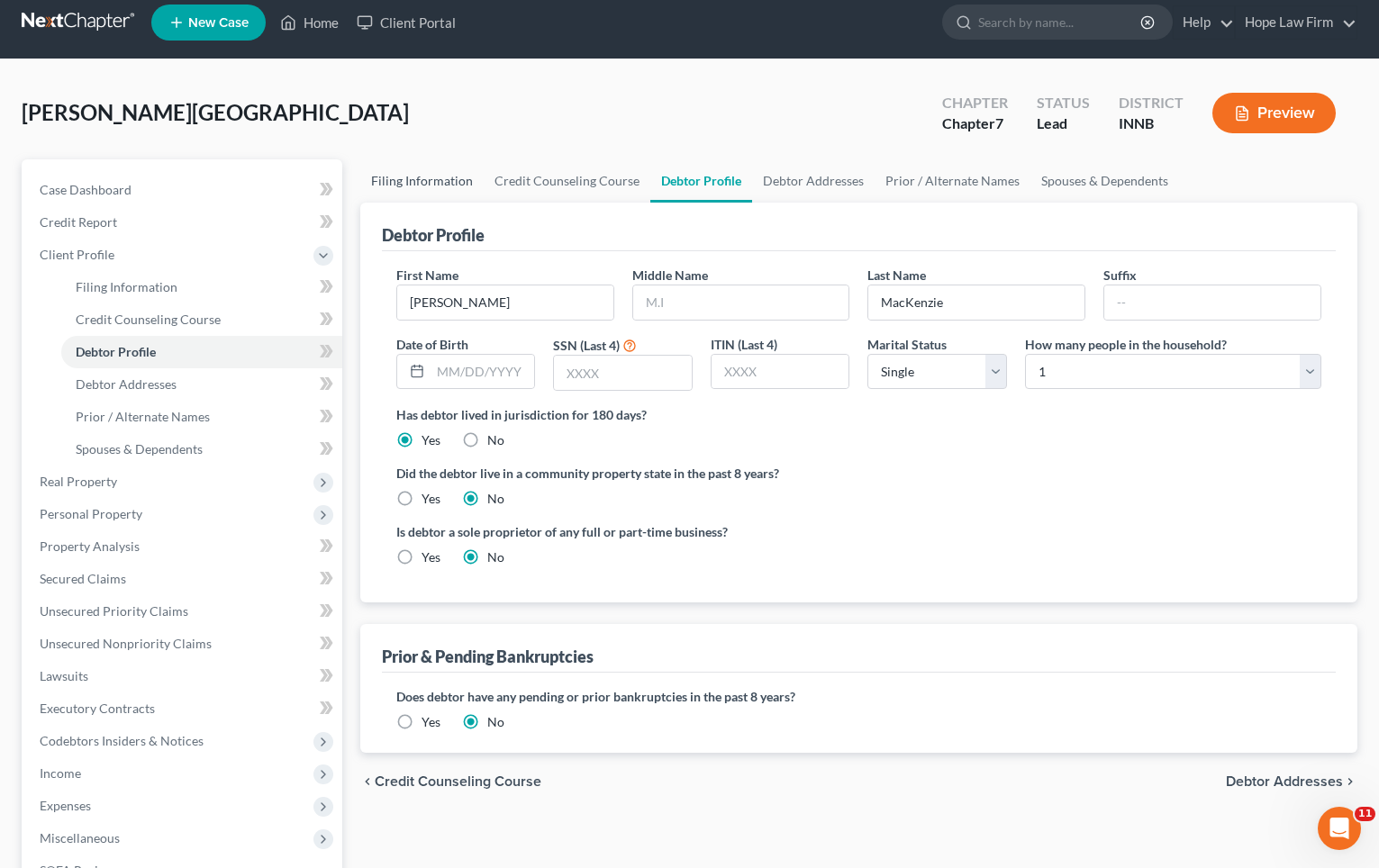
select select "0"
select select "15"
